Goal: Task Accomplishment & Management: Manage account settings

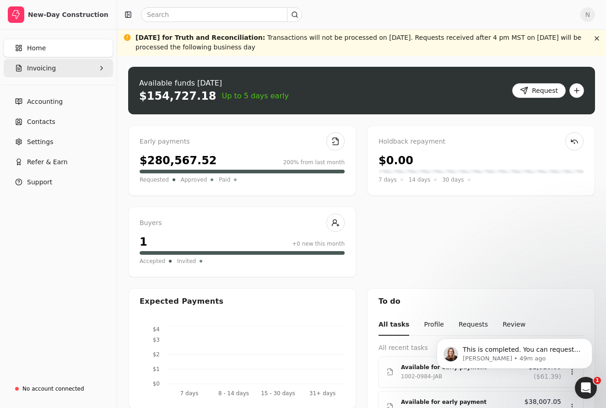
click at [72, 73] on button "Invoicing" at bounding box center [58, 68] width 109 height 18
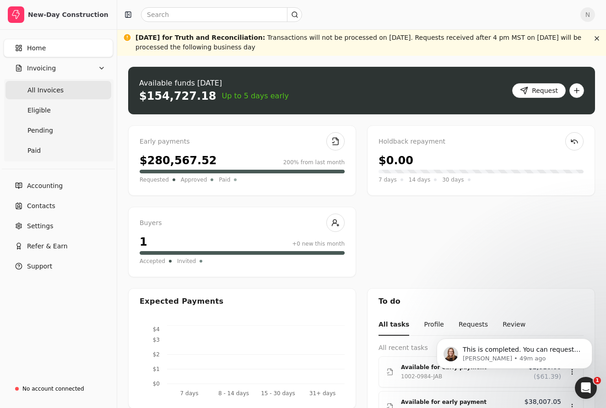
click at [65, 91] on Invoices "All Invoices" at bounding box center [58, 90] width 106 height 18
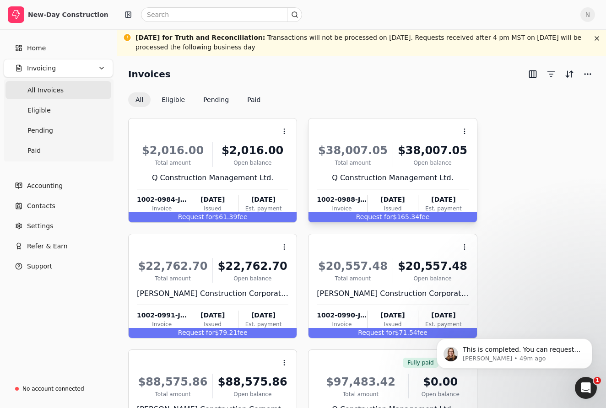
click at [382, 220] on span "Request for" at bounding box center [374, 216] width 37 height 7
click at [487, 159] on li "Open" at bounding box center [508, 153] width 113 height 17
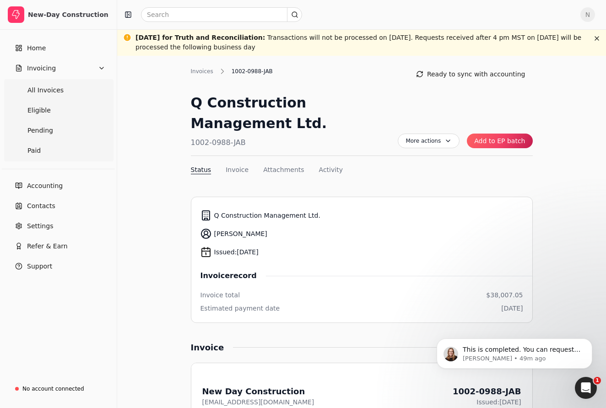
click at [489, 146] on button "Add to EP batch" at bounding box center [499, 141] width 65 height 15
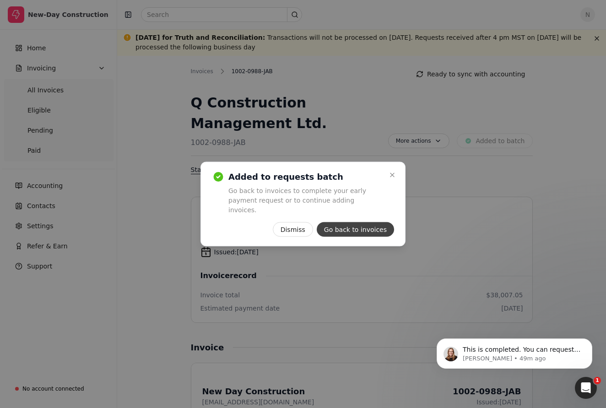
click at [373, 224] on button "Go back to invoices" at bounding box center [355, 229] width 77 height 15
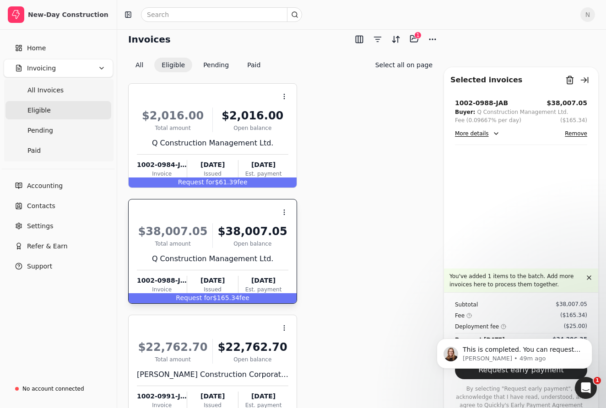
scroll to position [49, 0]
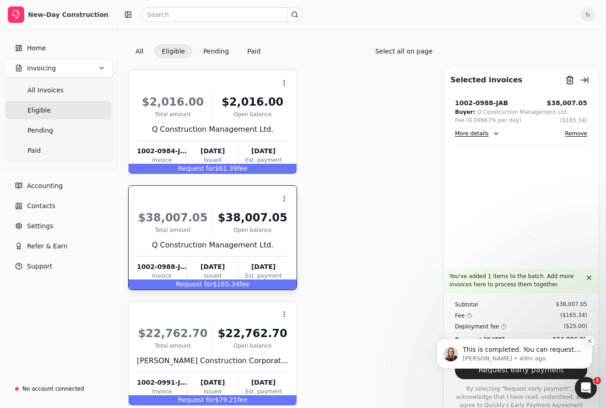
click at [590, 344] on icon "Dismiss notification" at bounding box center [589, 340] width 5 height 5
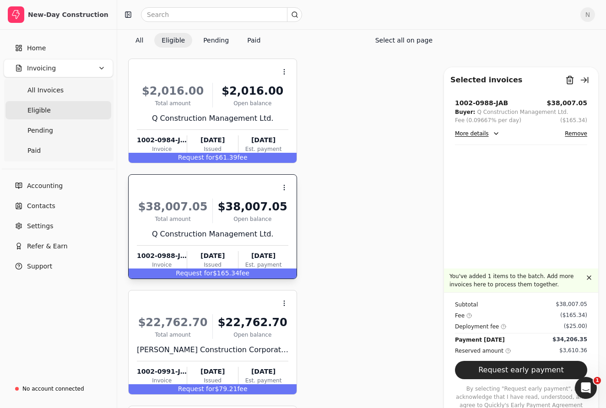
scroll to position [68, 0]
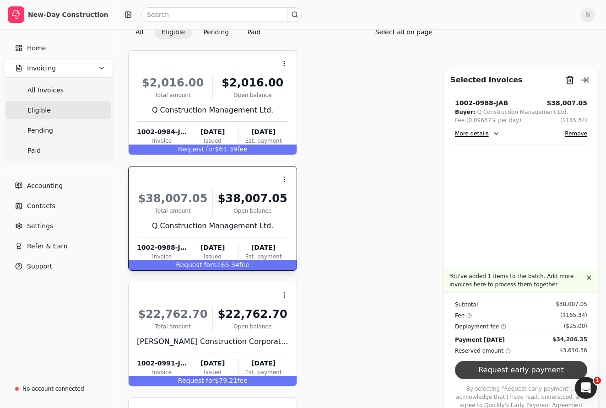
click at [559, 365] on button "Request early payment" at bounding box center [521, 370] width 132 height 18
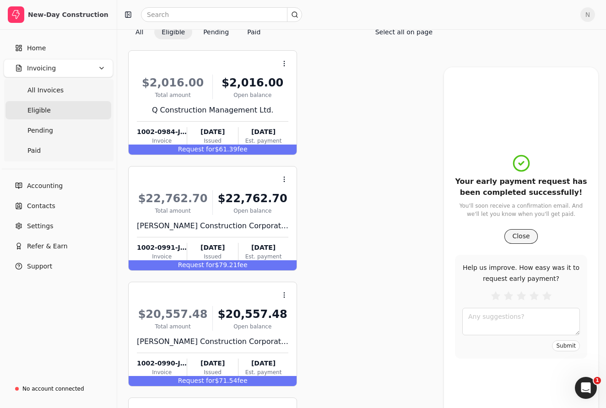
click at [532, 234] on button "Close" at bounding box center [520, 236] width 33 height 15
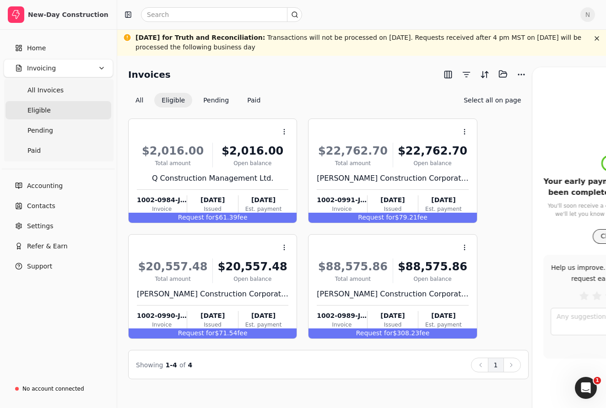
scroll to position [0, 0]
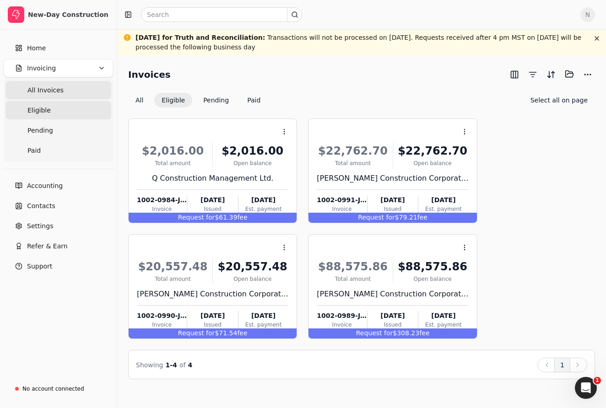
click at [84, 92] on Invoices "All Invoices" at bounding box center [58, 90] width 106 height 18
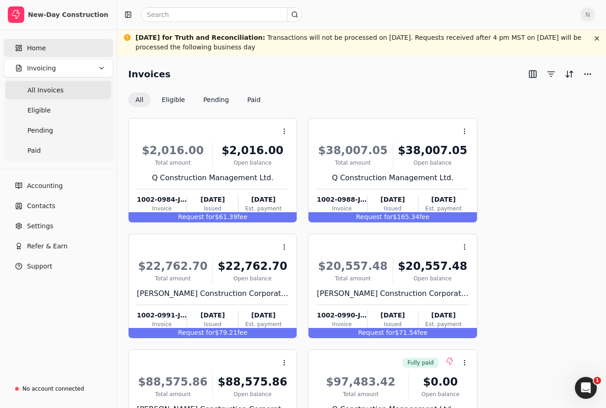
click at [40, 53] on span "Home" at bounding box center [36, 48] width 19 height 10
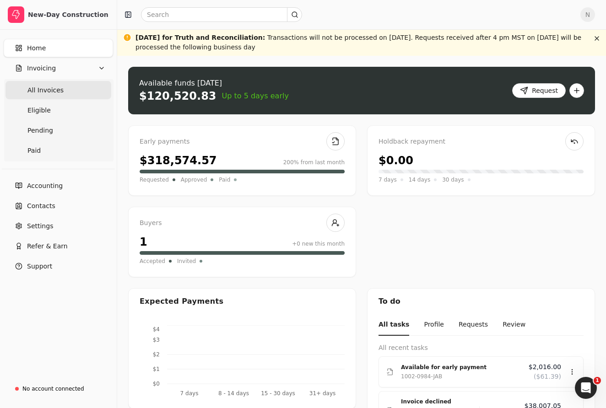
click at [58, 89] on span "All Invoices" at bounding box center [45, 91] width 36 height 10
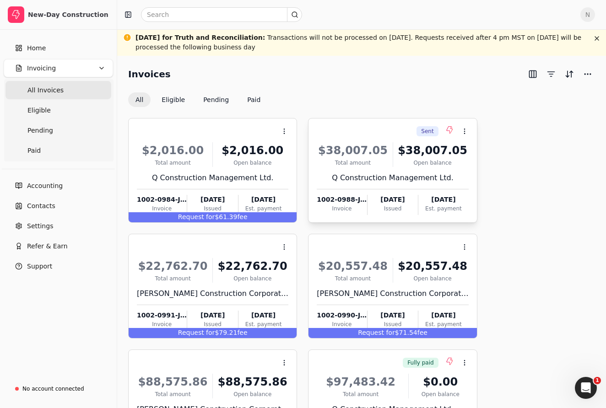
click at [387, 169] on div "$38,007.05 Total amount $38,007.05 Open balance Q Construction Management Ltd. …" at bounding box center [392, 176] width 151 height 78
click at [387, 96] on div "All Eligible Pending Paid" at bounding box center [361, 99] width 467 height 15
